Goal: Use online tool/utility: Utilize a website feature to perform a specific function

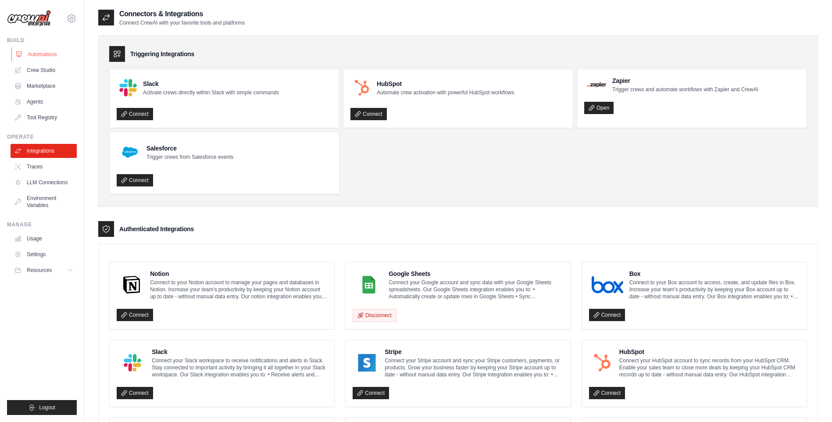
click at [38, 56] on link "Automations" at bounding box center [44, 54] width 66 height 14
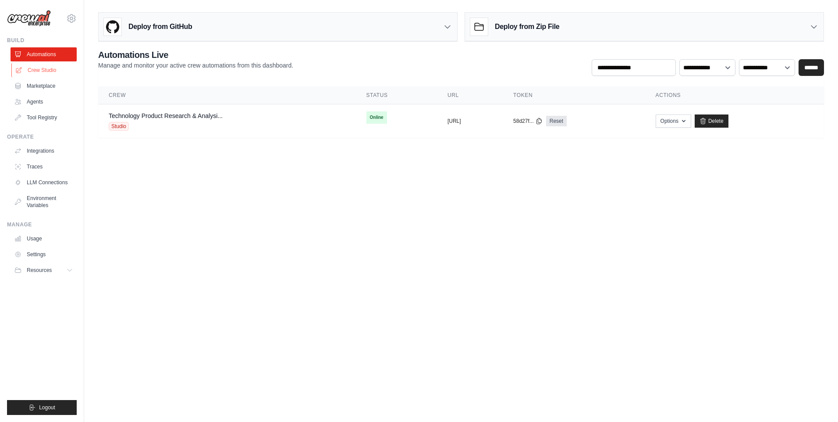
click at [40, 69] on link "Crew Studio" at bounding box center [44, 70] width 66 height 14
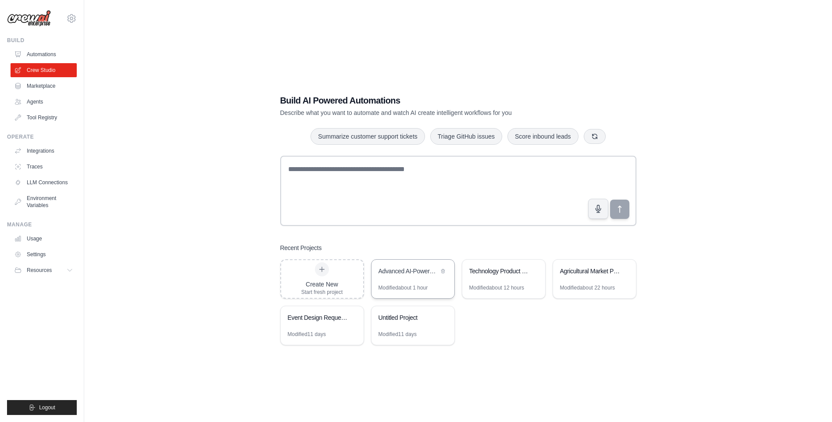
click at [427, 278] on div "Advanced AI-Powered Student Report Card System" at bounding box center [412, 272] width 83 height 25
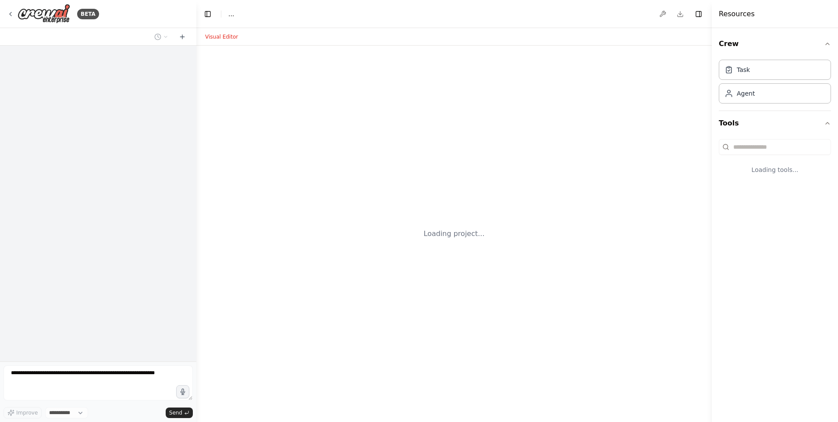
select select "****"
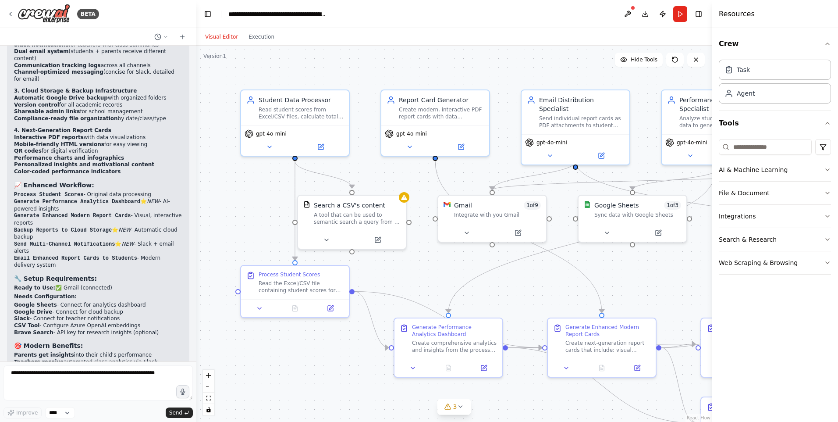
scroll to position [2458, 0]
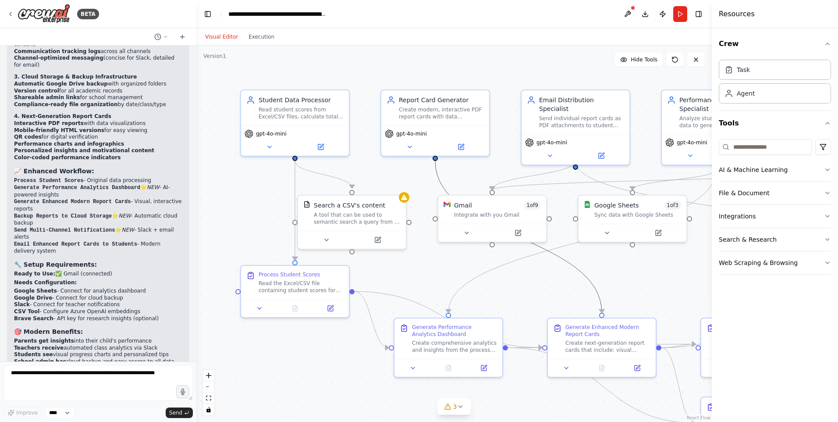
drag, startPoint x: 592, startPoint y: 288, endPoint x: 498, endPoint y: 272, distance: 95.2
click at [498, 272] on div ".deletable-edge-delete-btn { width: 20px; height: 20px; border: 0px solid #ffff…" at bounding box center [454, 234] width 516 height 376
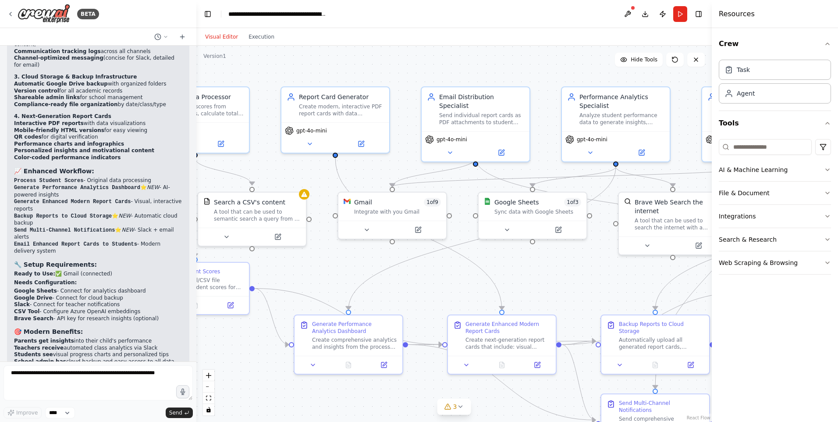
drag, startPoint x: 581, startPoint y: 191, endPoint x: 481, endPoint y: 188, distance: 100.5
click at [481, 188] on div ".deletable-edge-delete-btn { width: 20px; height: 20px; border: 0px solid #ffff…" at bounding box center [454, 234] width 516 height 376
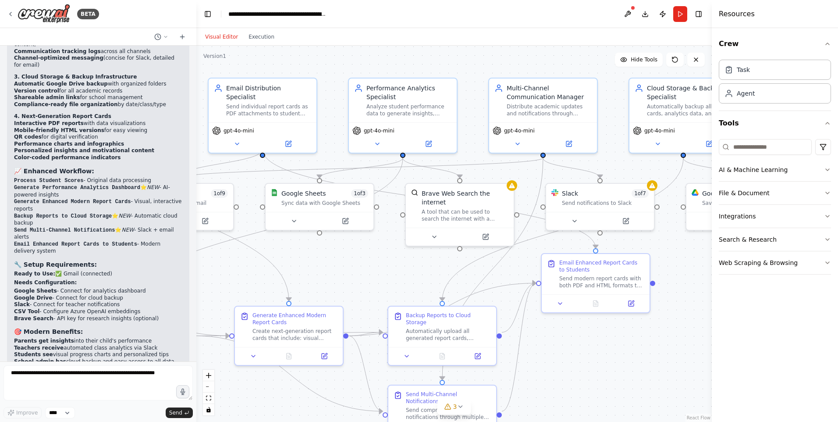
drag, startPoint x: 481, startPoint y: 188, endPoint x: 268, endPoint y: 179, distance: 212.9
click at [268, 179] on div ".deletable-edge-delete-btn { width: 20px; height: 20px; border: 0px solid #ffff…" at bounding box center [454, 234] width 516 height 376
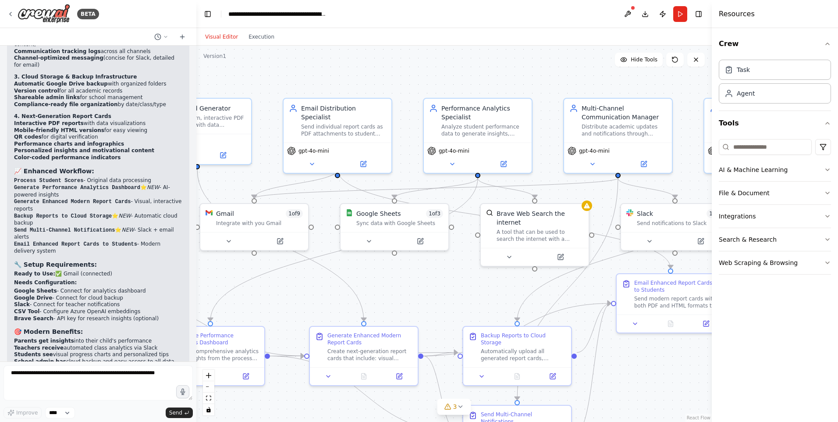
drag, startPoint x: 617, startPoint y: 172, endPoint x: 693, endPoint y: 192, distance: 78.5
click at [693, 192] on div ".deletable-edge-delete-btn { width: 20px; height: 20px; border: 0px solid #ffff…" at bounding box center [454, 234] width 516 height 376
click at [629, 12] on button at bounding box center [628, 14] width 14 height 16
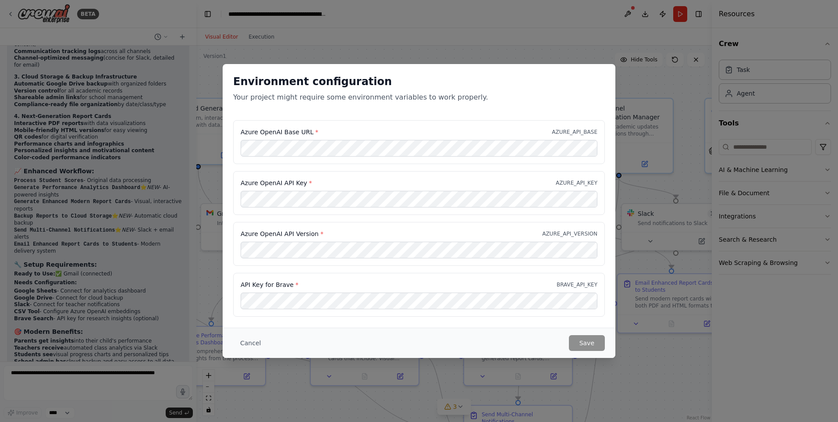
click at [582, 236] on p "AZURE_API_VERSION" at bounding box center [569, 233] width 55 height 7
